Goal: Go to known website: Access a specific website the user already knows

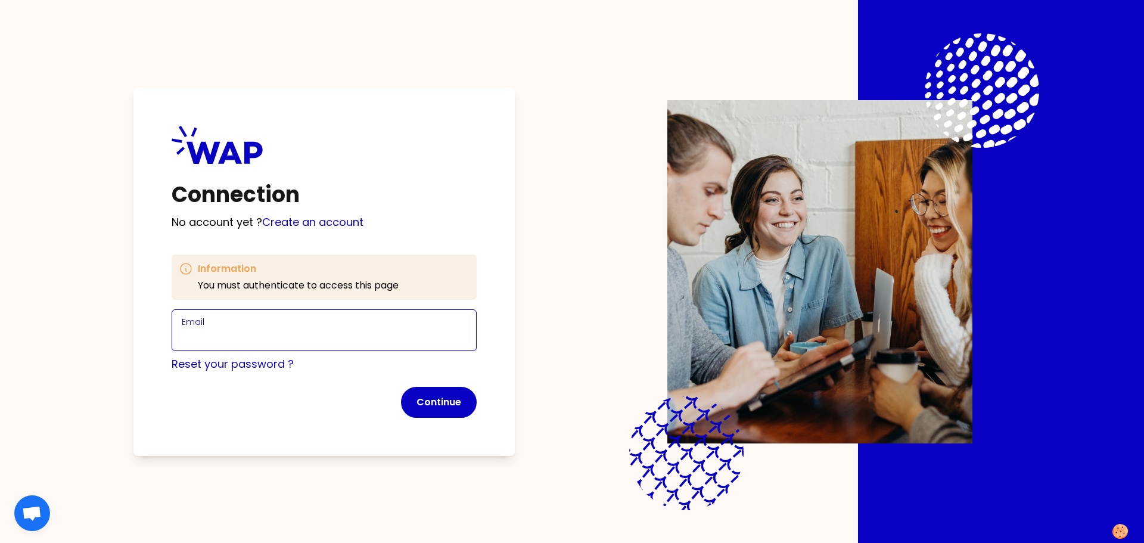
click at [252, 338] on input "Email" at bounding box center [324, 337] width 285 height 17
type input "[PERSON_NAME][EMAIL_ADDRESS][PERSON_NAME][DOMAIN_NAME]"
click at [442, 400] on button "Continue" at bounding box center [439, 402] width 76 height 31
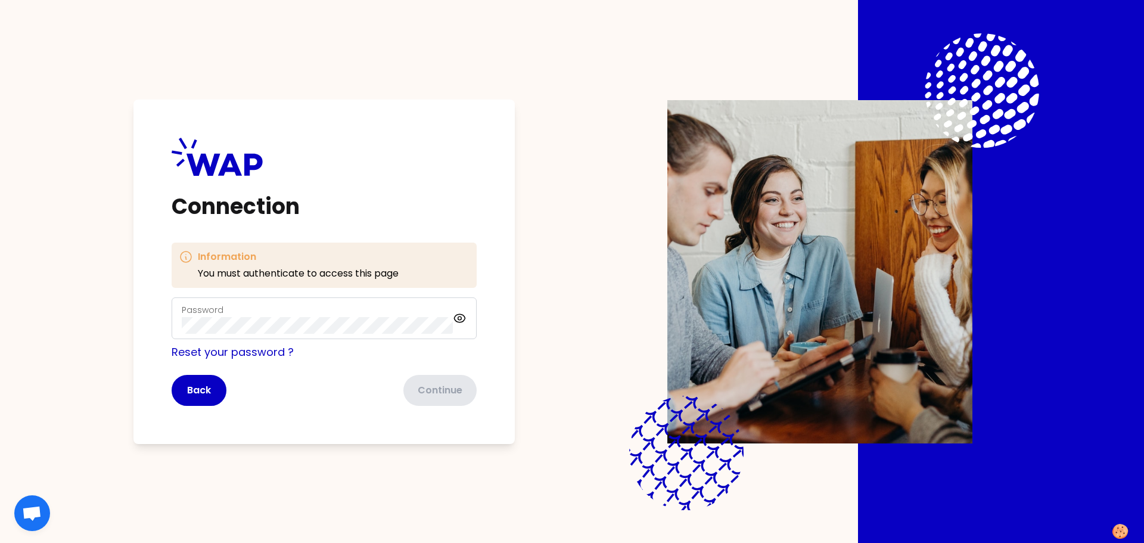
click at [300, 313] on div "Password" at bounding box center [317, 318] width 271 height 31
click at [461, 313] on icon at bounding box center [460, 318] width 14 height 14
click at [439, 395] on button "Continue" at bounding box center [439, 390] width 76 height 31
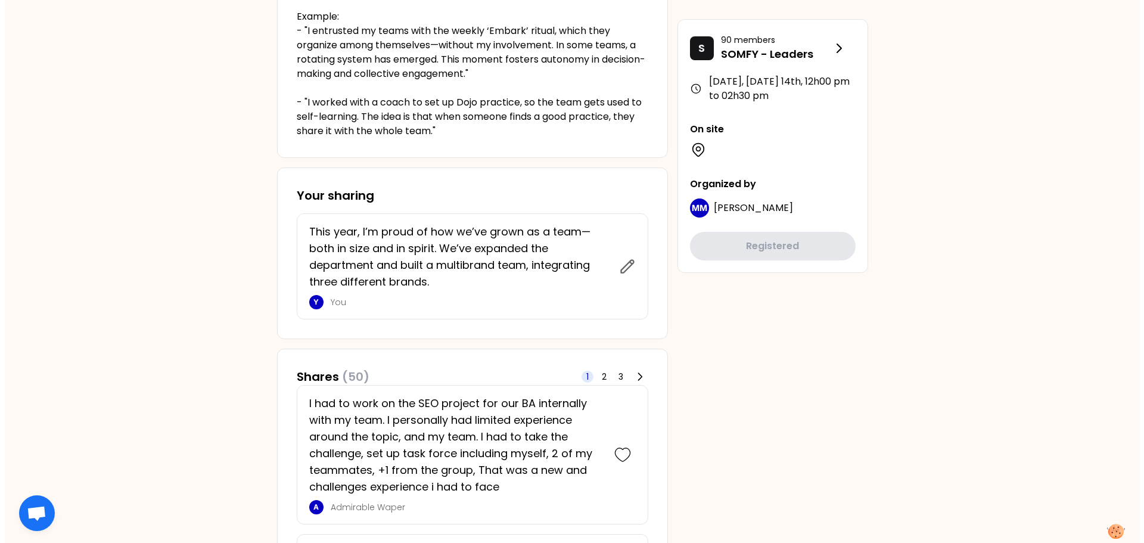
scroll to position [417, 0]
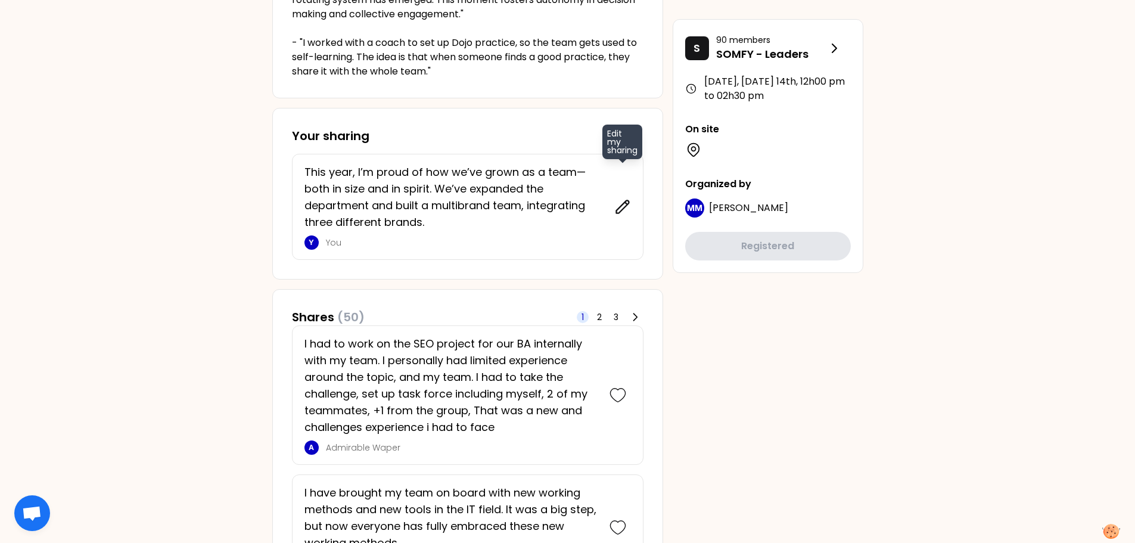
click at [618, 210] on icon at bounding box center [622, 206] width 13 height 13
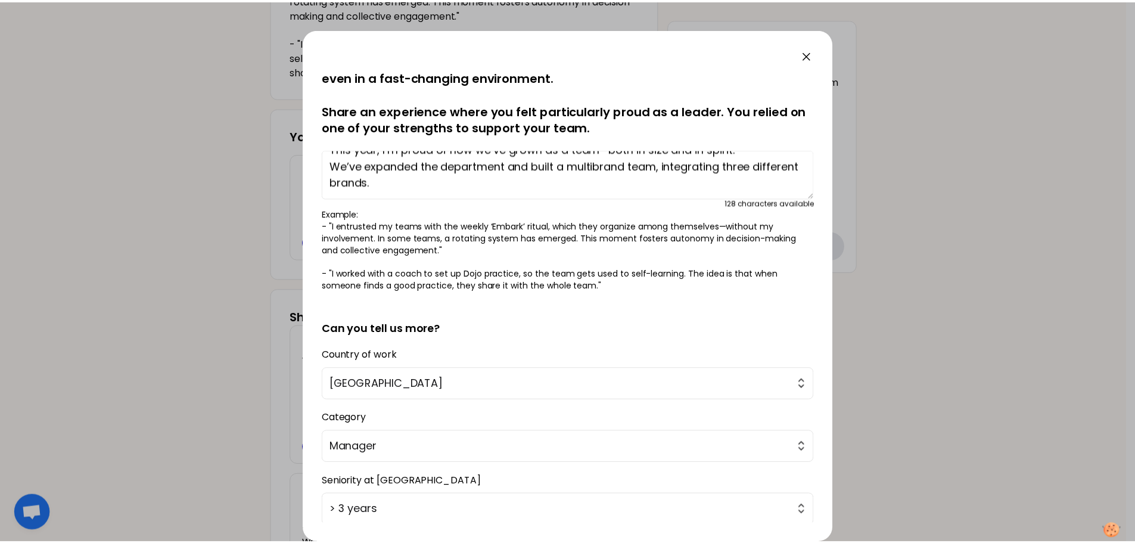
scroll to position [0, 0]
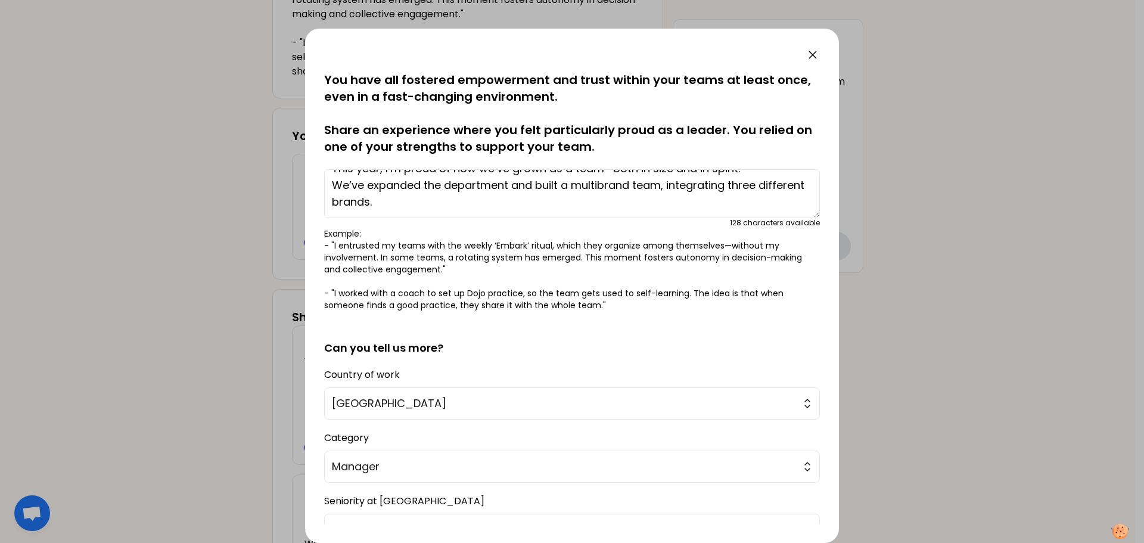
click at [813, 50] on icon at bounding box center [813, 55] width 14 height 14
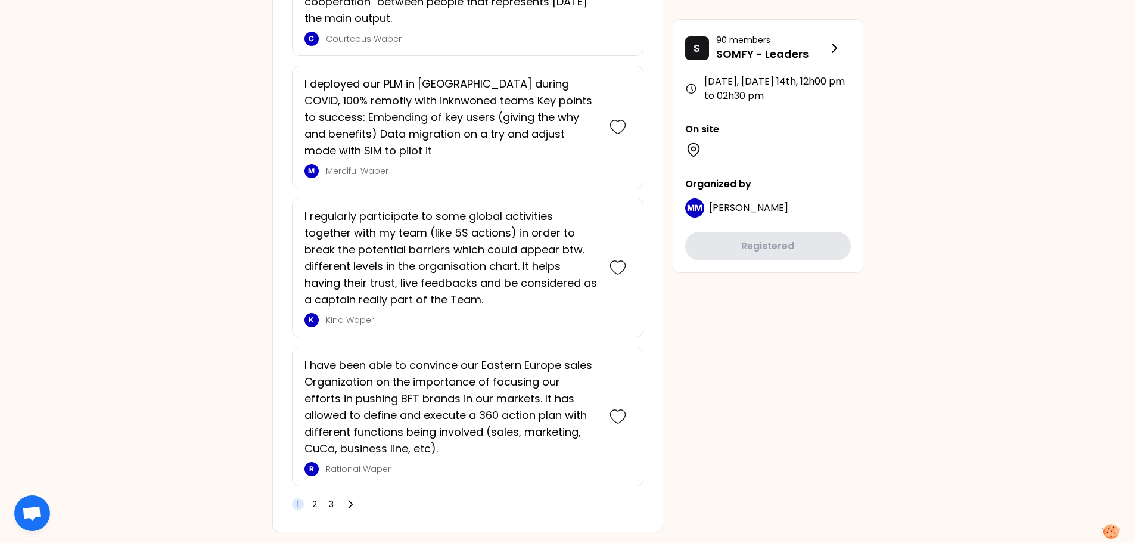
scroll to position [3070, 0]
